Goal: Information Seeking & Learning: Learn about a topic

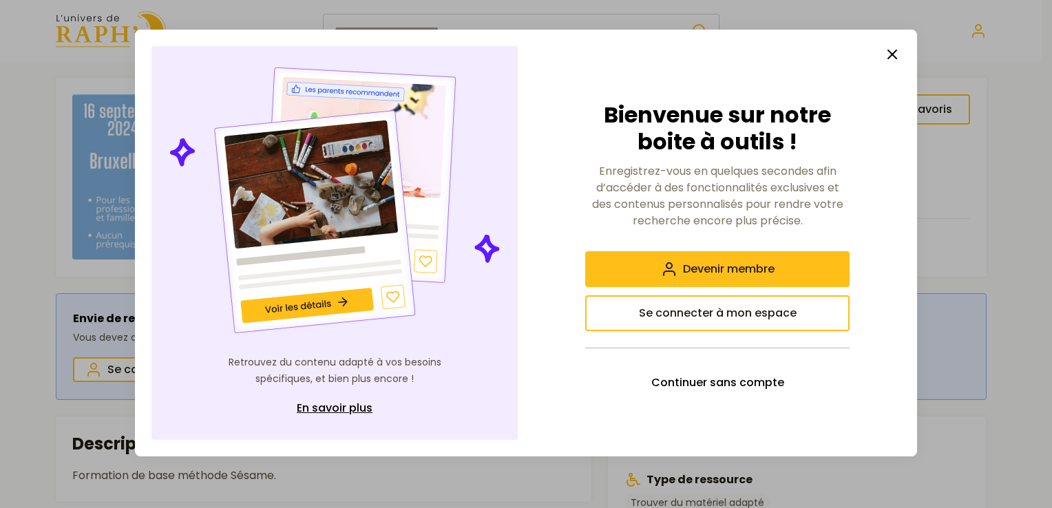
click at [893, 51] on icon "button" at bounding box center [892, 54] width 17 height 17
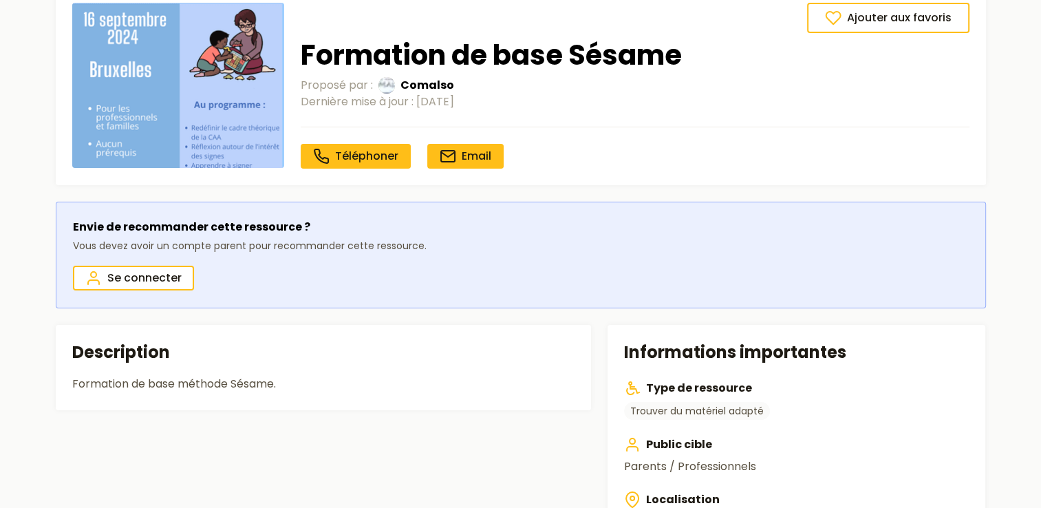
scroll to position [90, 0]
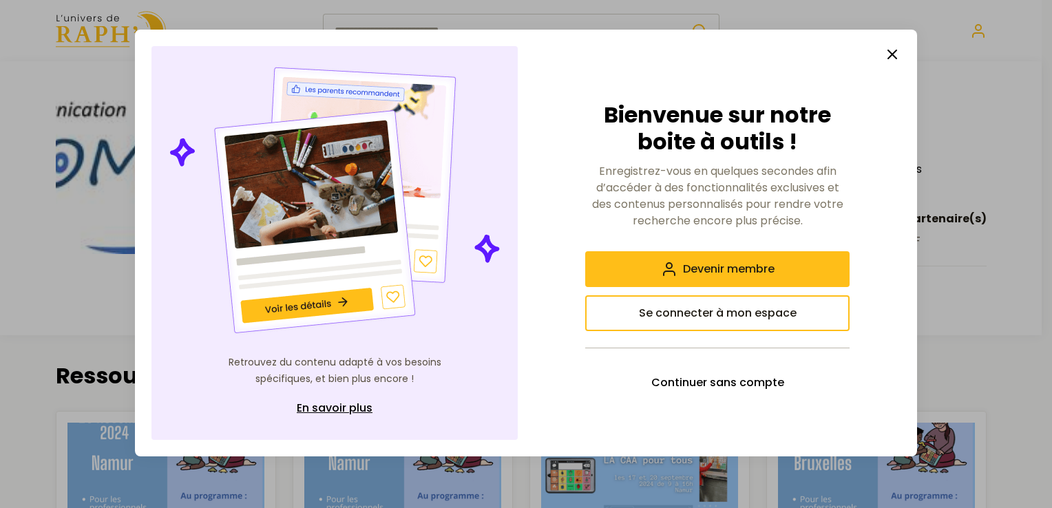
click at [893, 58] on icon "button" at bounding box center [892, 54] width 17 height 17
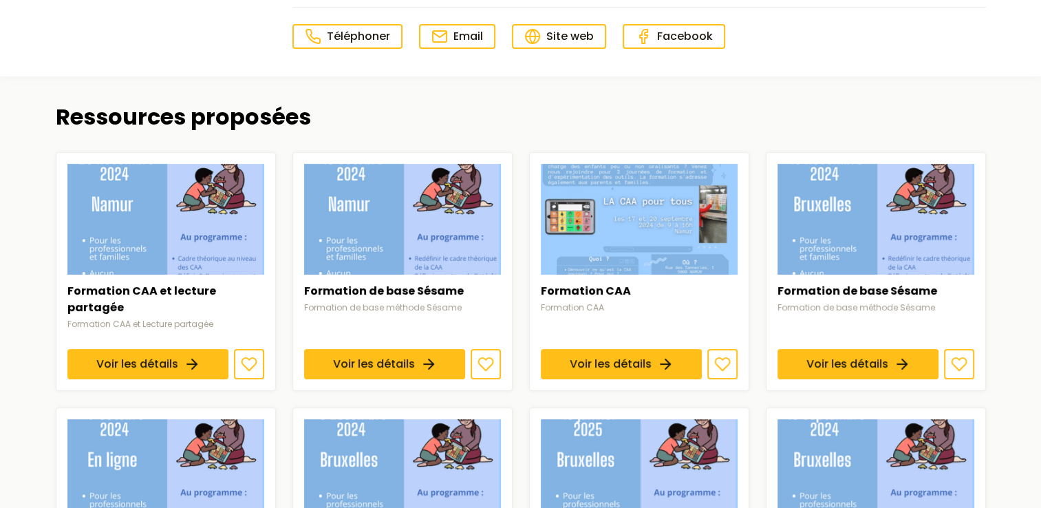
scroll to position [413, 0]
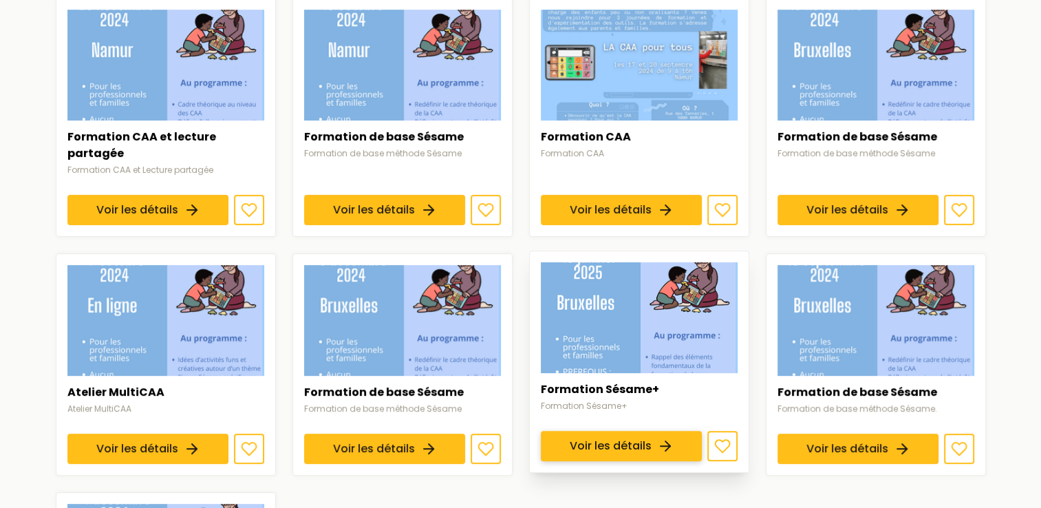
click at [655, 431] on link "Voir les détails" at bounding box center [621, 446] width 161 height 30
